Goal: Task Accomplishment & Management: Complete application form

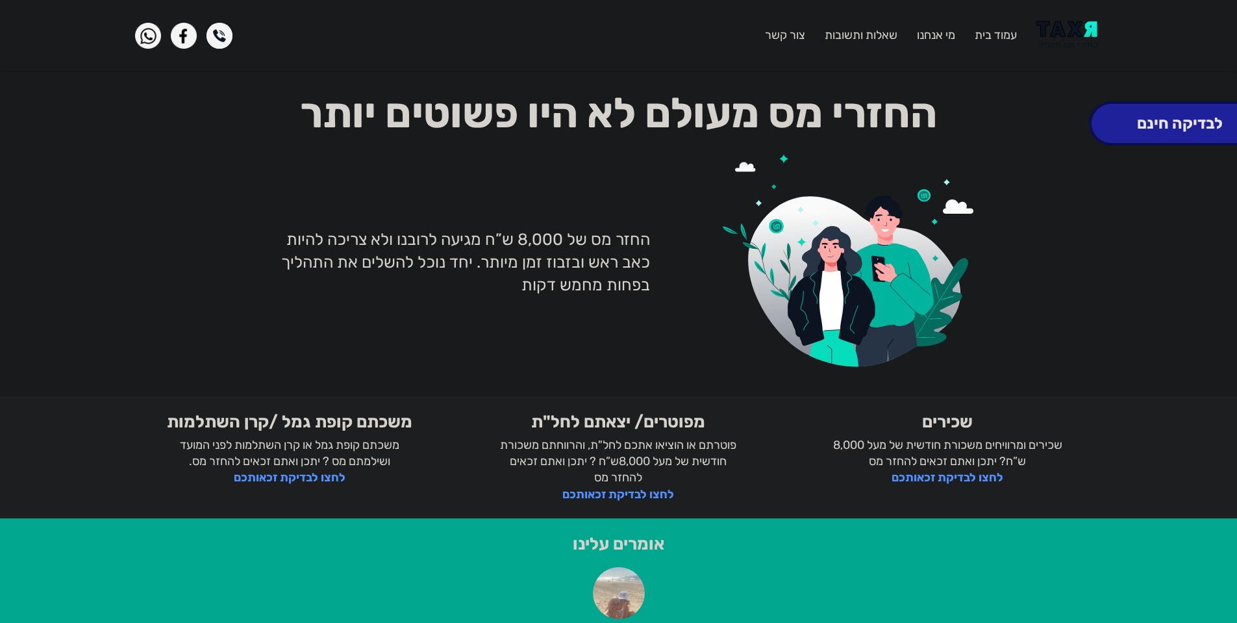
click at [1175, 124] on button "לבדיקה חינם" at bounding box center [1180, 123] width 177 height 39
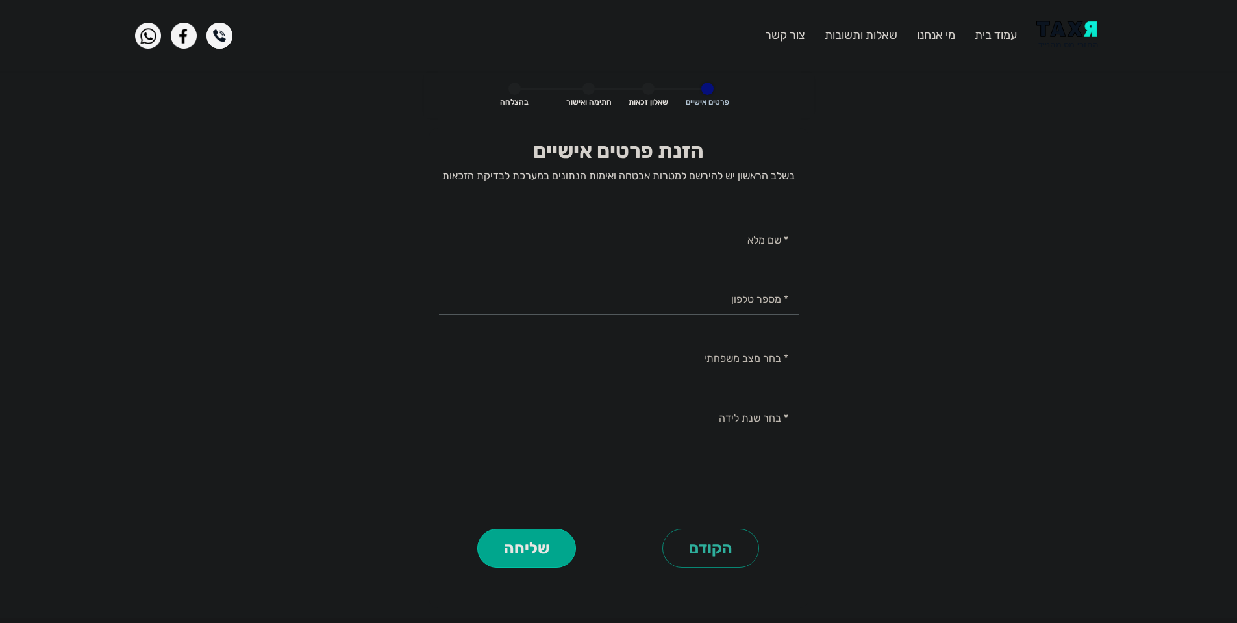
select select
click at [880, 38] on link "שאלות ותשובות" at bounding box center [861, 35] width 73 height 14
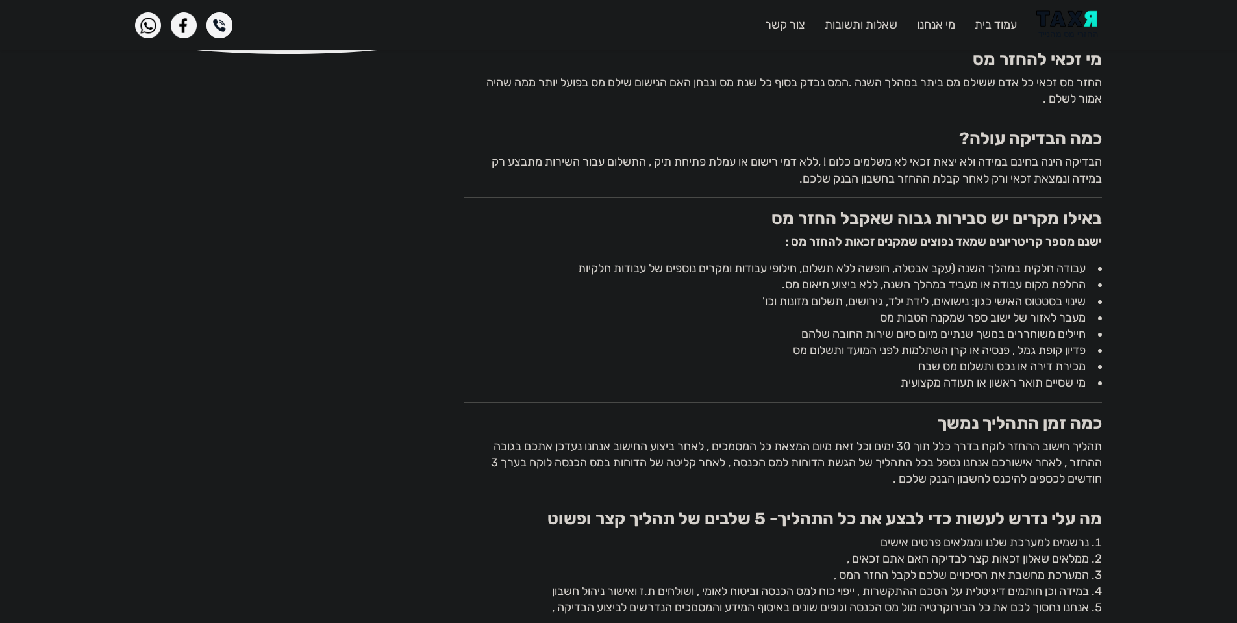
scroll to position [344, 0]
click at [1054, 179] on p "הבדיקה הינה בחינם במידה ולא יצאת זכאי לא משלמים כלום ! ,ללא דמי רישום או עמלת פ…" at bounding box center [783, 169] width 638 height 32
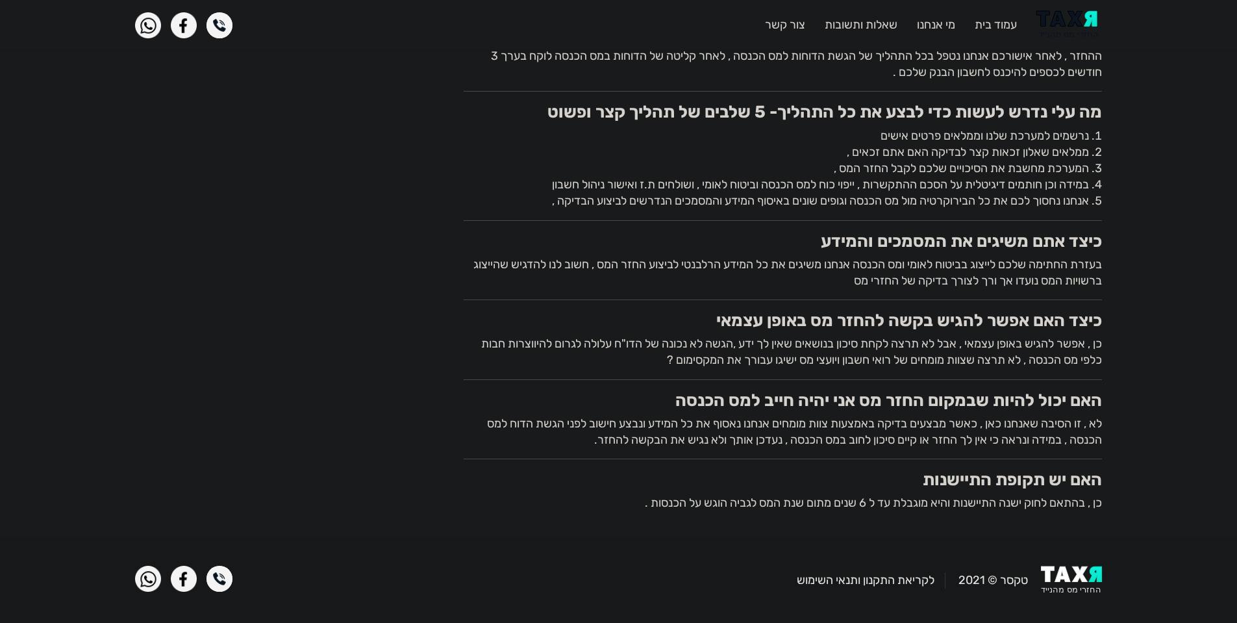
scroll to position [35, 0]
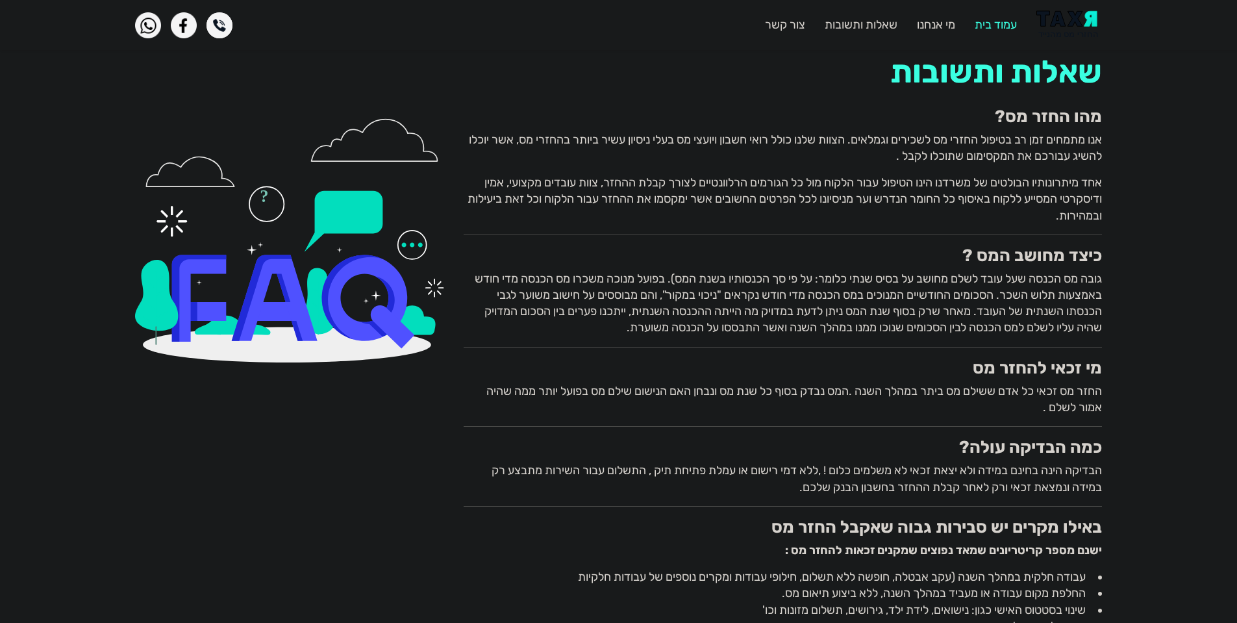
click at [1010, 29] on link "עמוד בית" at bounding box center [996, 25] width 42 height 14
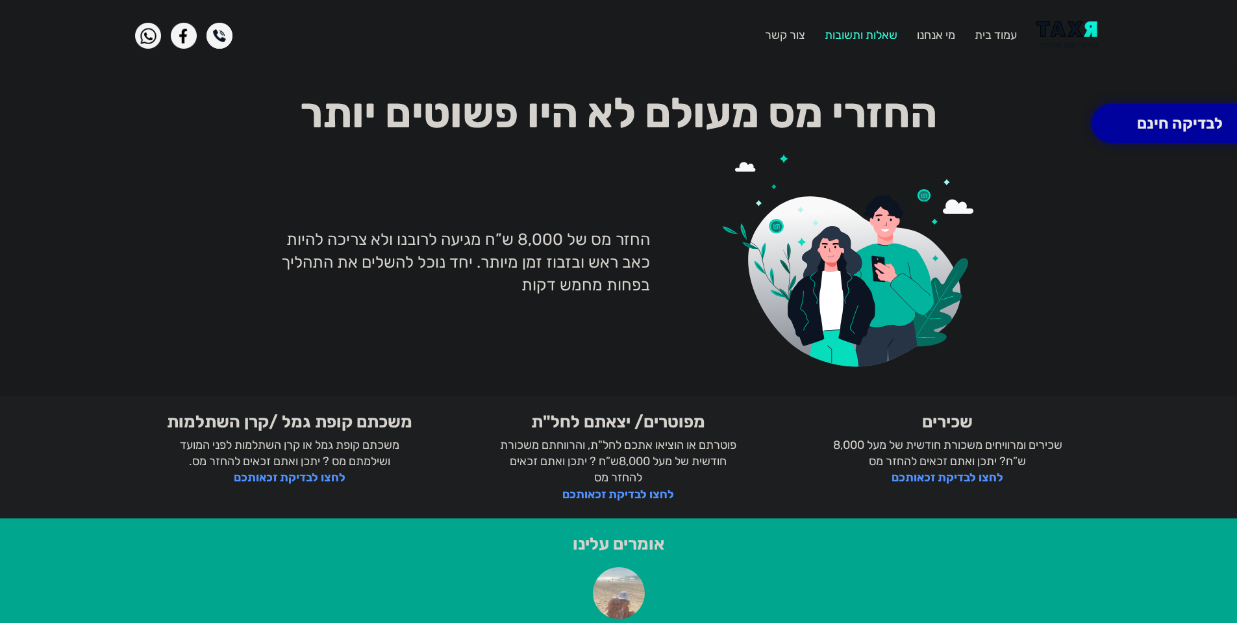
click at [873, 35] on link "שאלות ותשובות" at bounding box center [861, 35] width 73 height 14
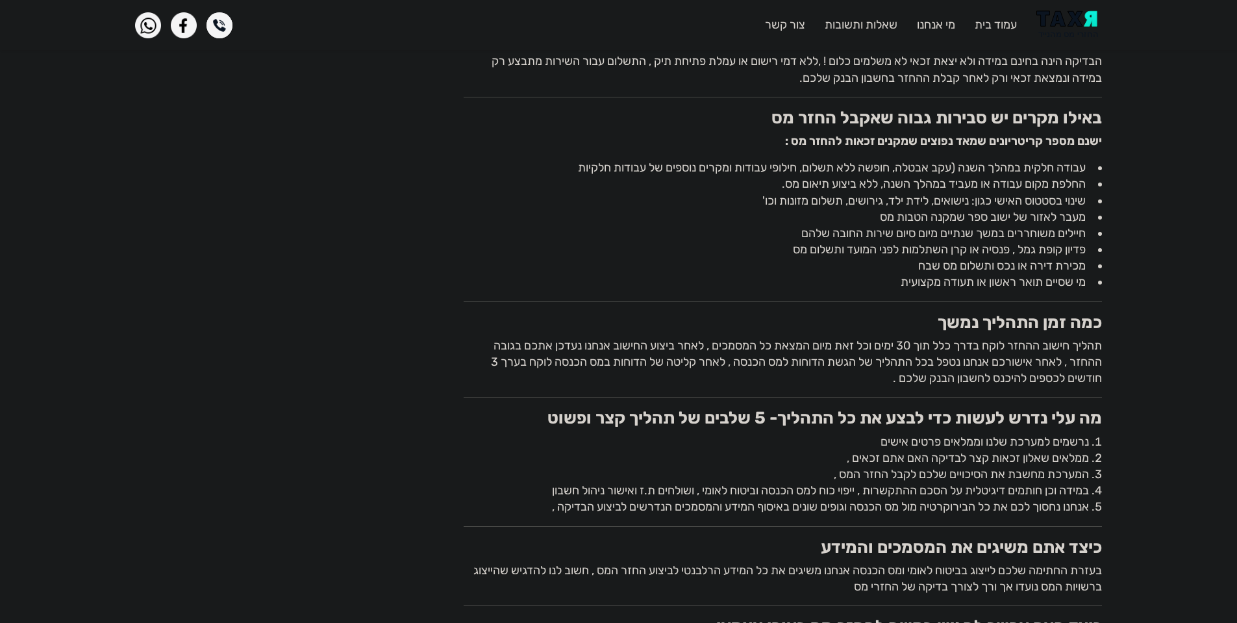
scroll to position [445, 0]
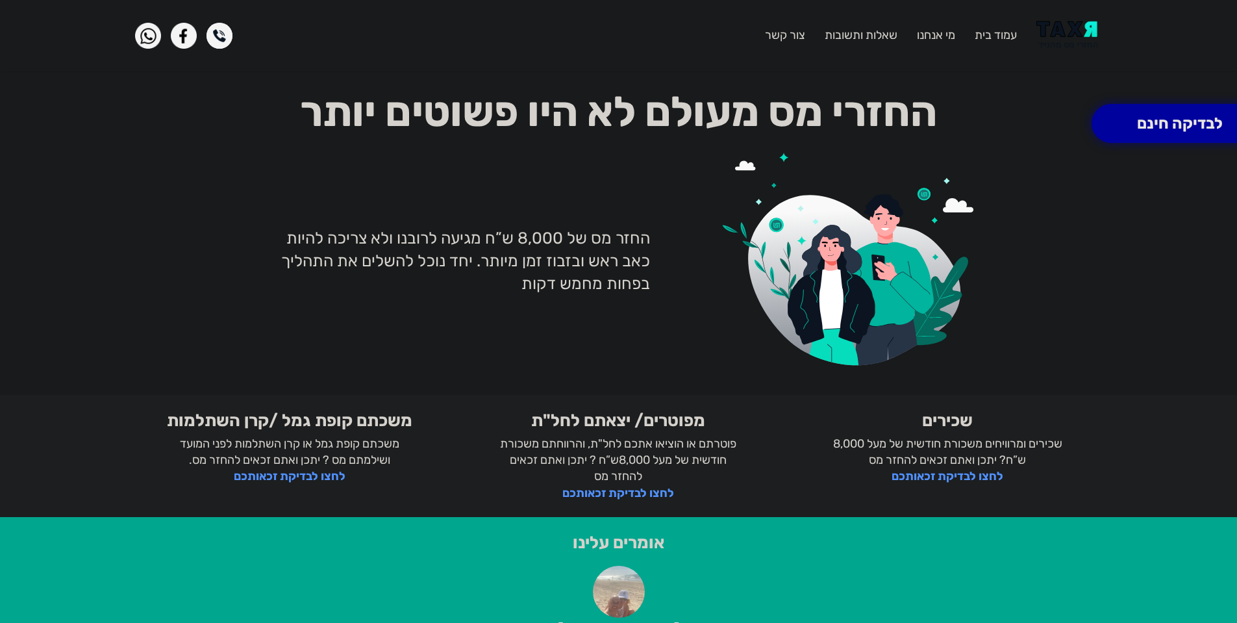
scroll to position [35, 0]
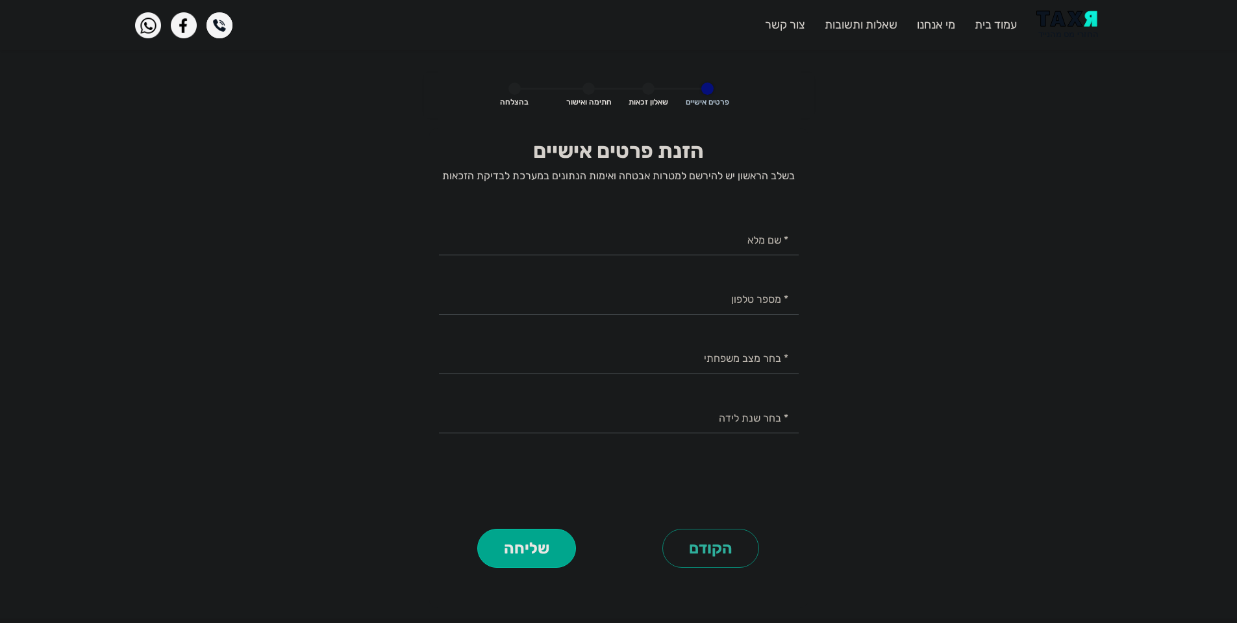
select select
